Goal: Information Seeking & Learning: Check status

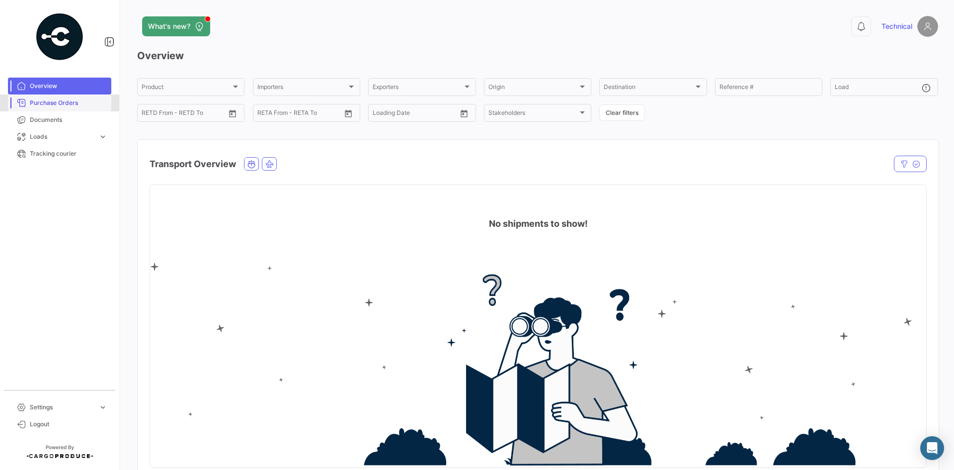
click at [70, 98] on link "Purchase Orders" at bounding box center [59, 102] width 103 height 17
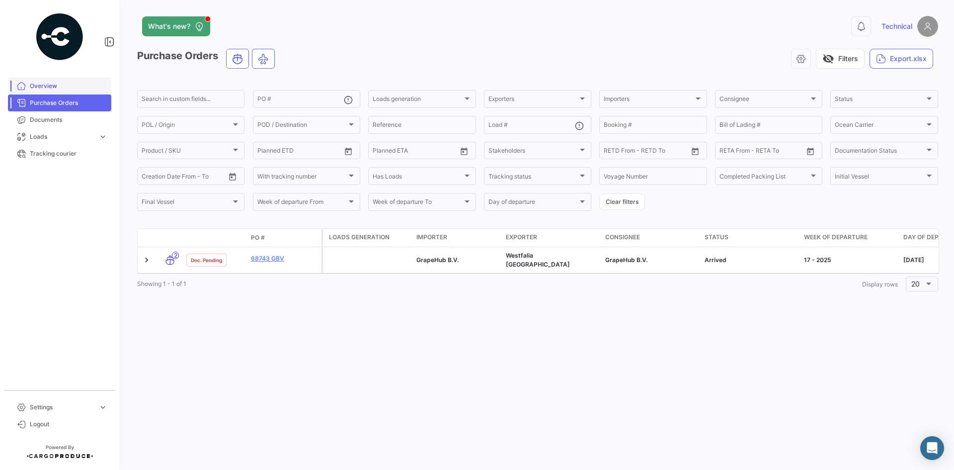
click at [45, 87] on span "Overview" at bounding box center [69, 85] width 78 height 9
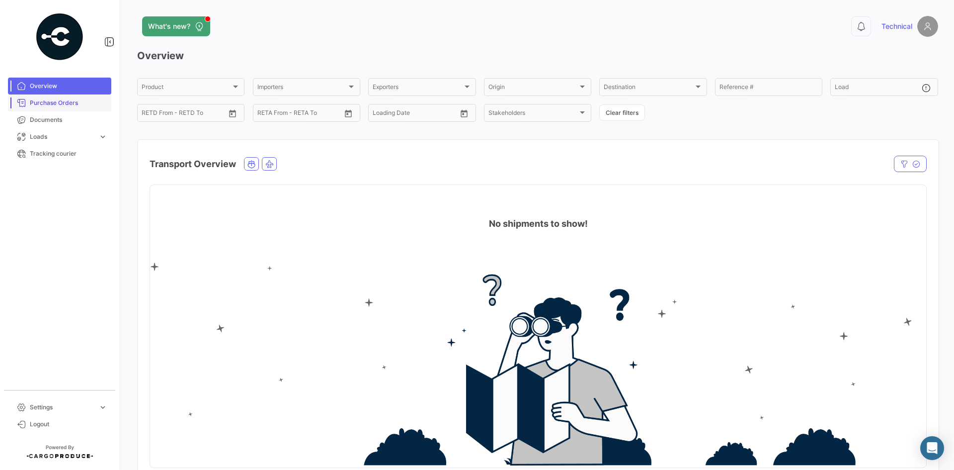
click at [60, 104] on span "Purchase Orders" at bounding box center [69, 102] width 78 height 9
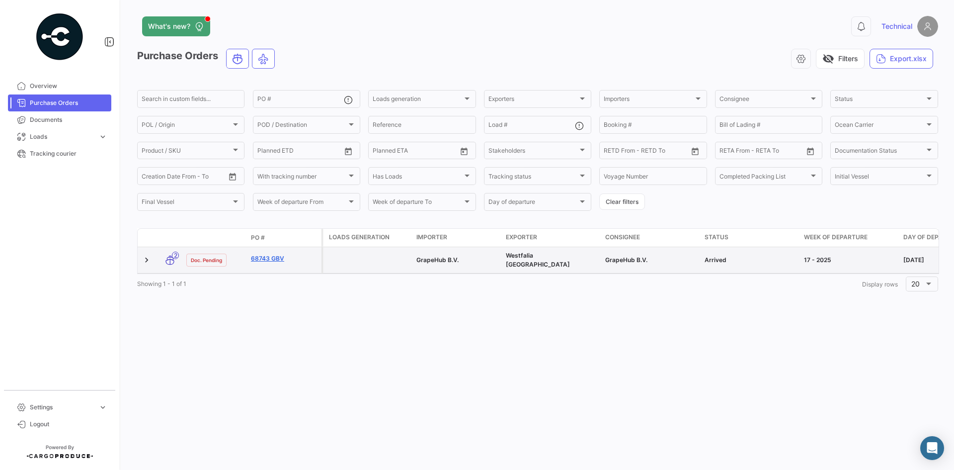
click at [260, 254] on link "68743 GBV" at bounding box center [284, 258] width 67 height 9
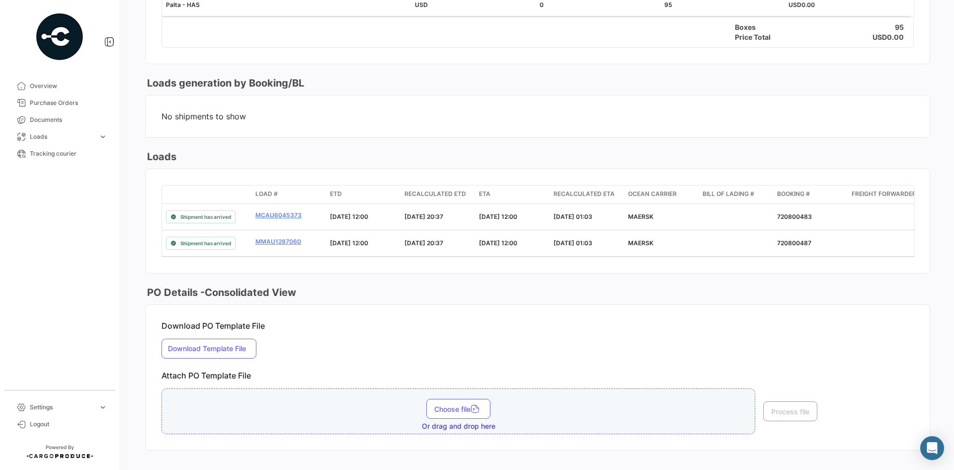
scroll to position [542, 0]
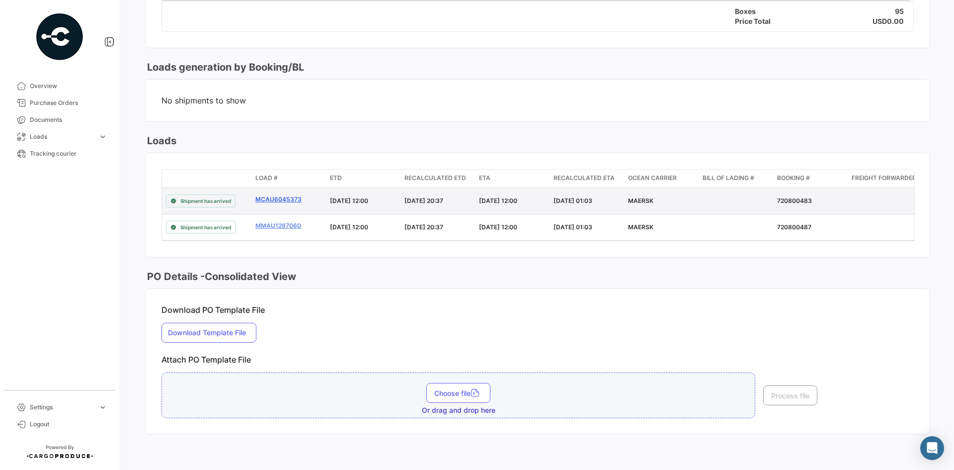
click at [278, 197] on link "MCAU6045373" at bounding box center [288, 199] width 67 height 9
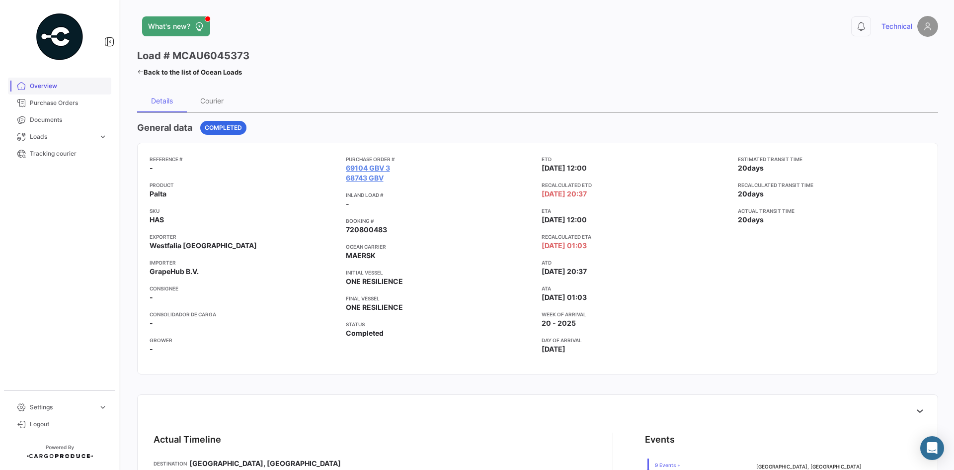
click at [49, 85] on span "Overview" at bounding box center [69, 85] width 78 height 9
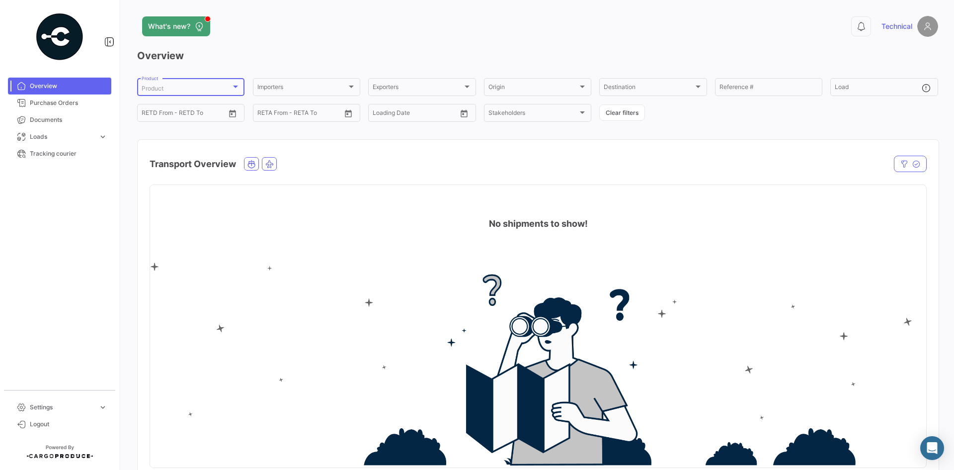
click at [237, 85] on div at bounding box center [235, 86] width 5 height 2
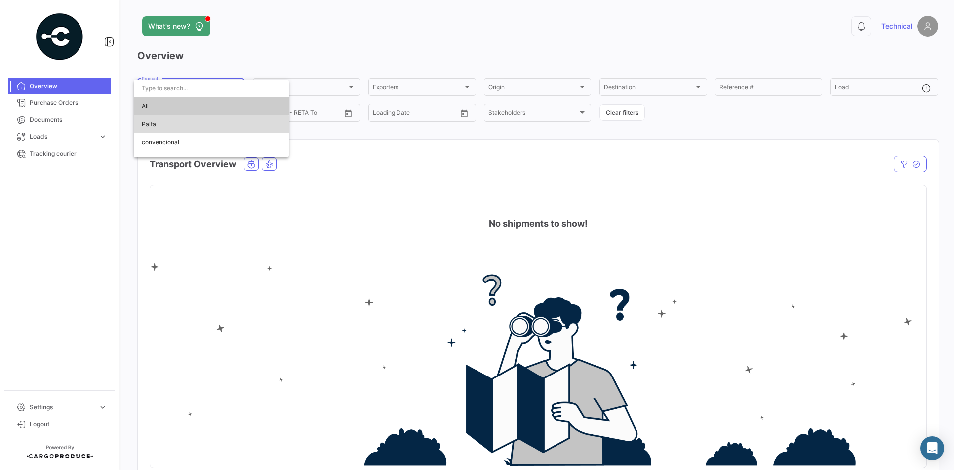
click at [172, 127] on span "Palta" at bounding box center [211, 124] width 139 height 18
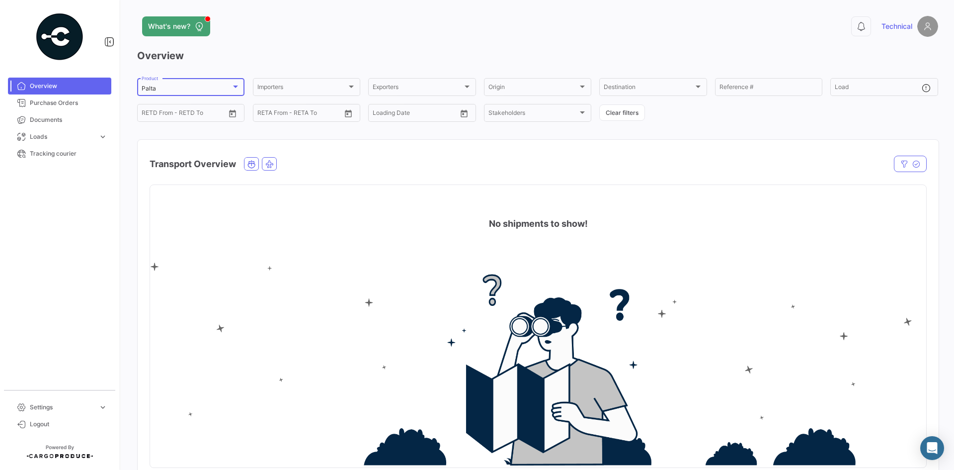
click at [237, 81] on div "Palta Product" at bounding box center [191, 86] width 98 height 19
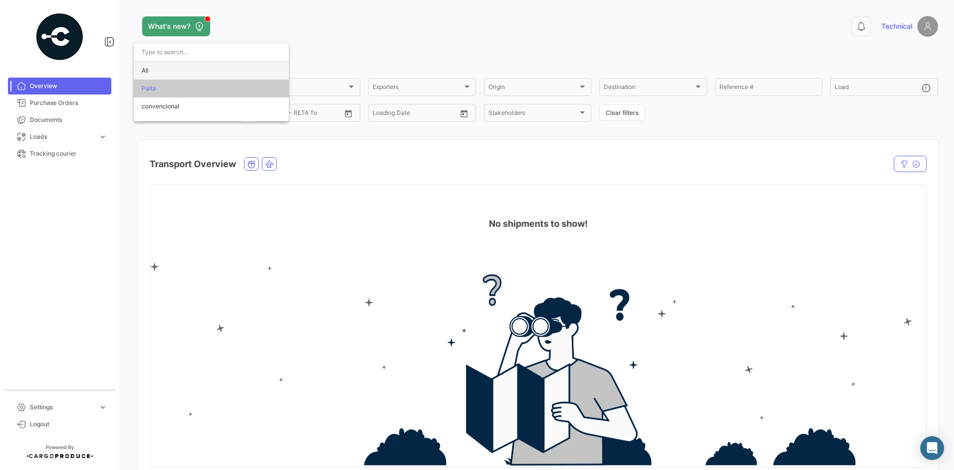
click at [184, 69] on span "All" at bounding box center [211, 71] width 139 height 18
